Goal: Entertainment & Leisure: Consume media (video, audio)

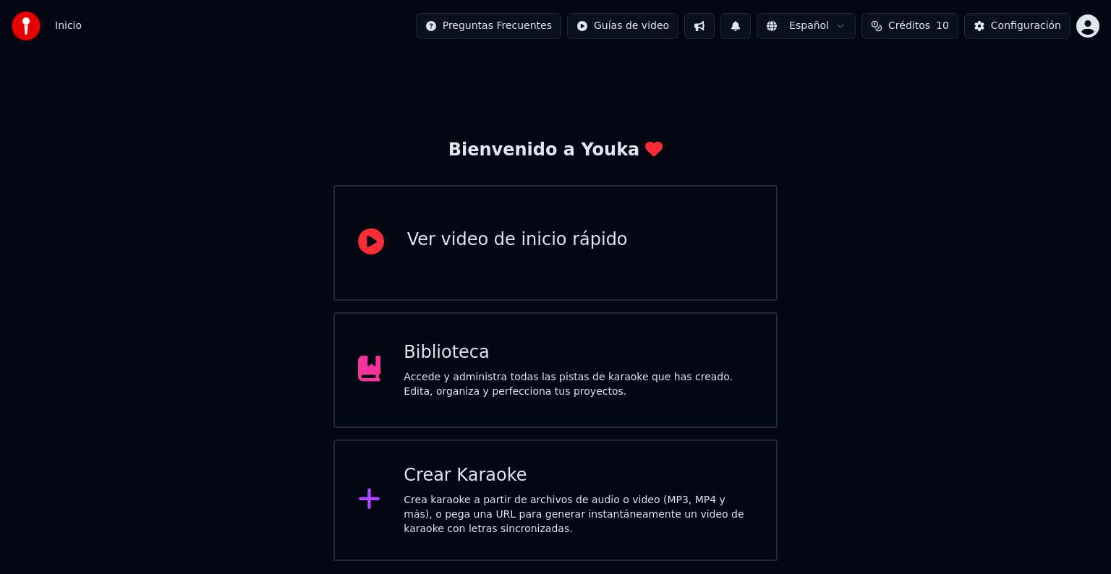
click at [454, 407] on div "Biblioteca Accede y administra todas las pistas de karaoke que has creado. Edit…" at bounding box center [555, 371] width 444 height 116
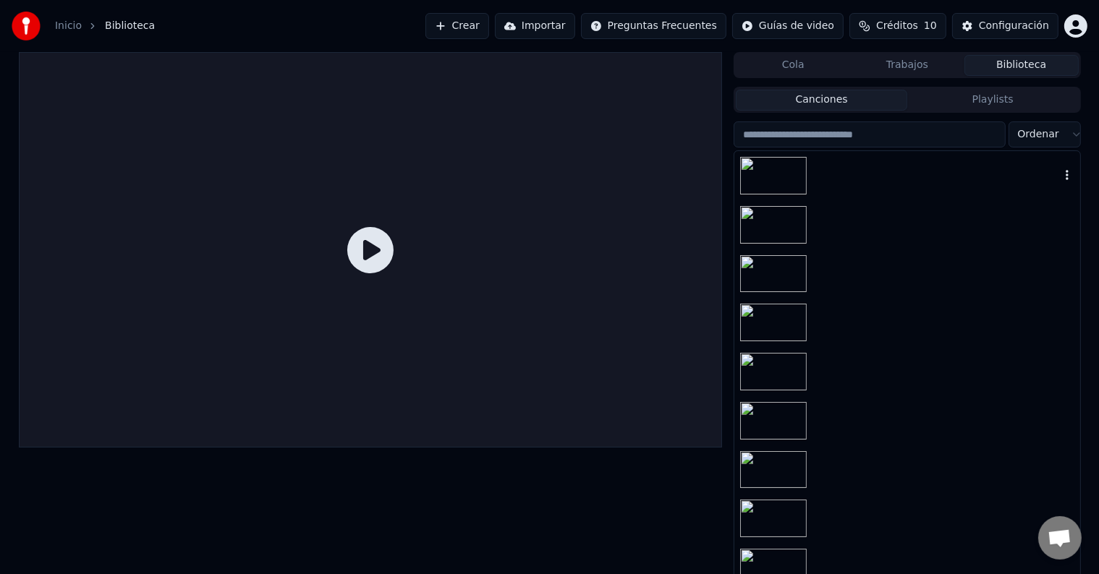
click at [869, 182] on div at bounding box center [906, 175] width 345 height 49
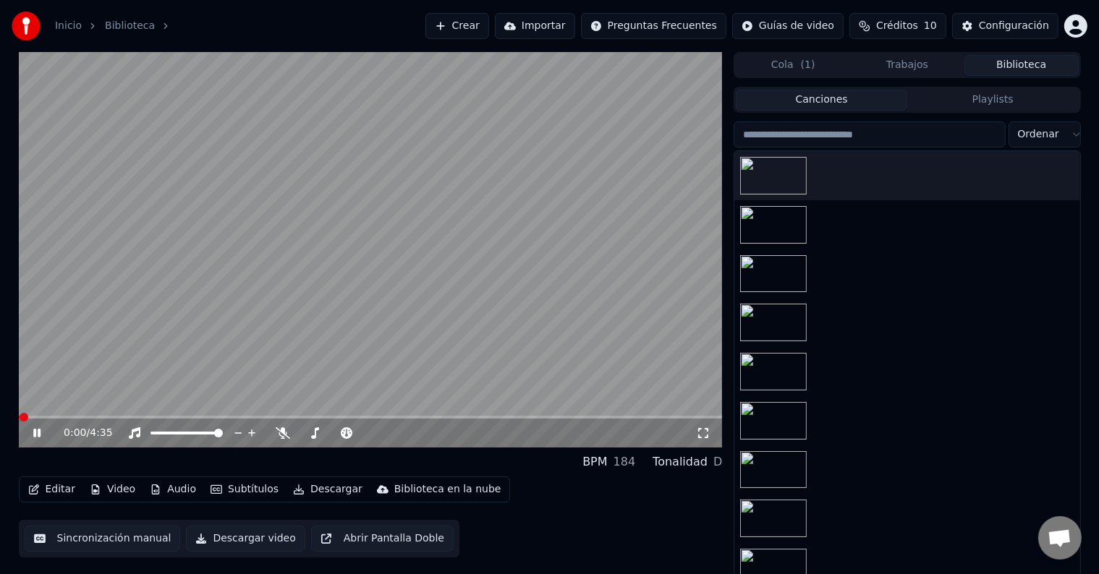
click at [73, 417] on span at bounding box center [371, 417] width 704 height 3
click at [123, 417] on span at bounding box center [371, 417] width 704 height 3
click at [150, 417] on span at bounding box center [371, 417] width 704 height 3
click at [129, 417] on span at bounding box center [86, 417] width 135 height 3
click at [285, 435] on icon at bounding box center [283, 434] width 14 height 12
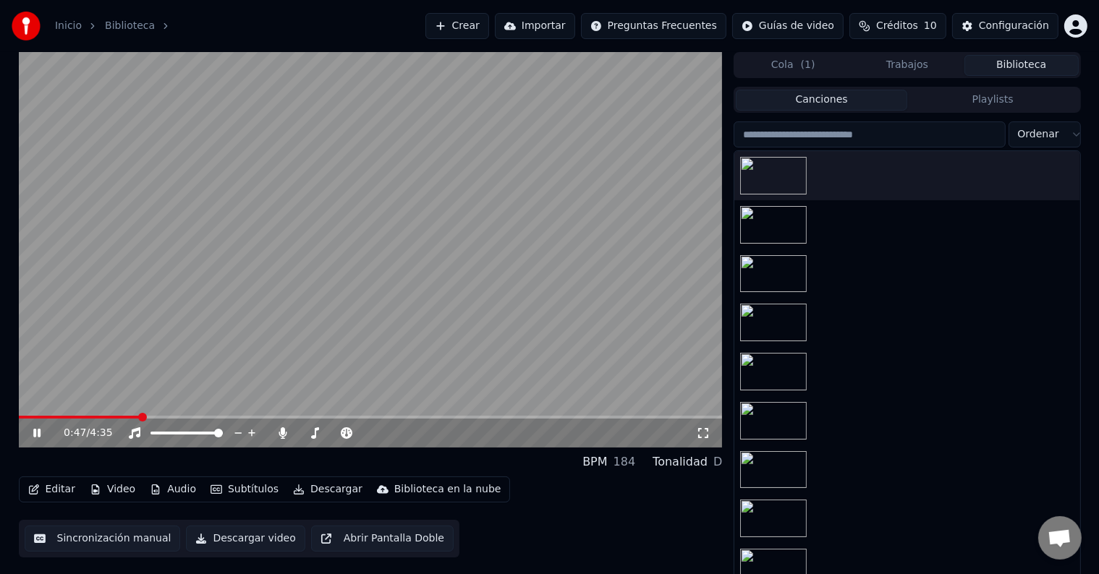
click at [33, 434] on icon at bounding box center [36, 433] width 7 height 9
click at [35, 434] on icon at bounding box center [37, 433] width 9 height 10
click at [35, 434] on icon at bounding box center [36, 433] width 7 height 9
